Goal: Navigation & Orientation: Find specific page/section

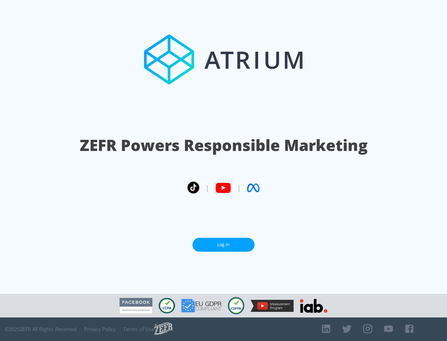
click at [223, 245] on link "Log In" at bounding box center [223, 245] width 62 height 14
